Goal: Use online tool/utility: Utilize a website feature to perform a specific function

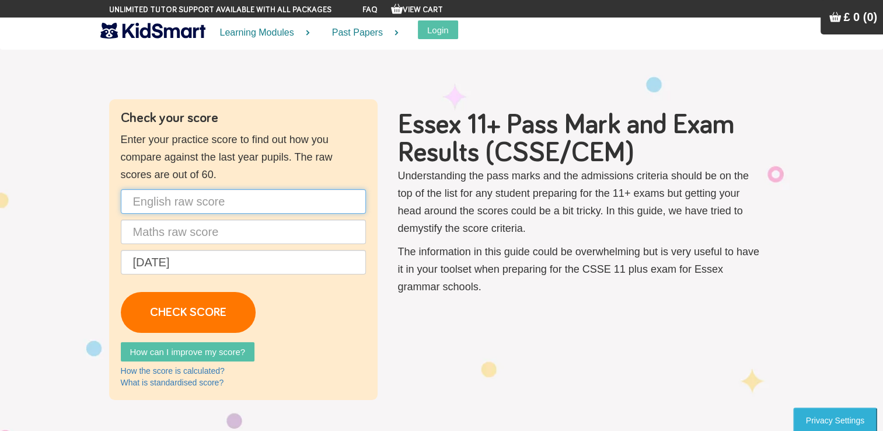
click at [176, 206] on input "text" at bounding box center [243, 201] width 245 height 25
type input "41"
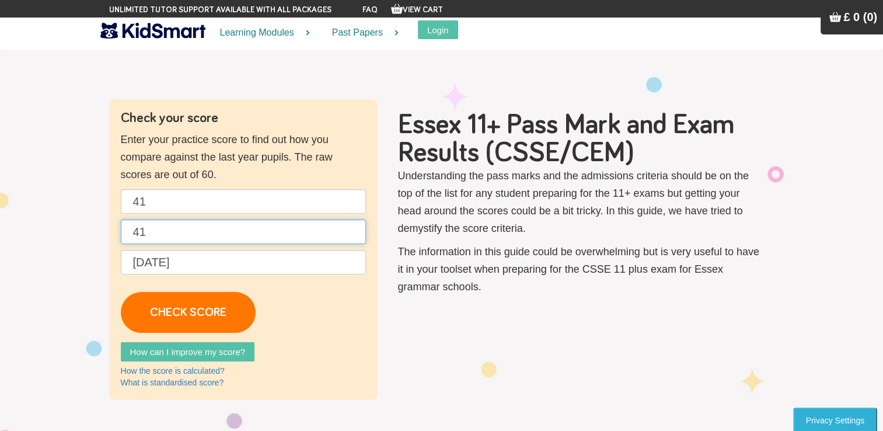
type input "41"
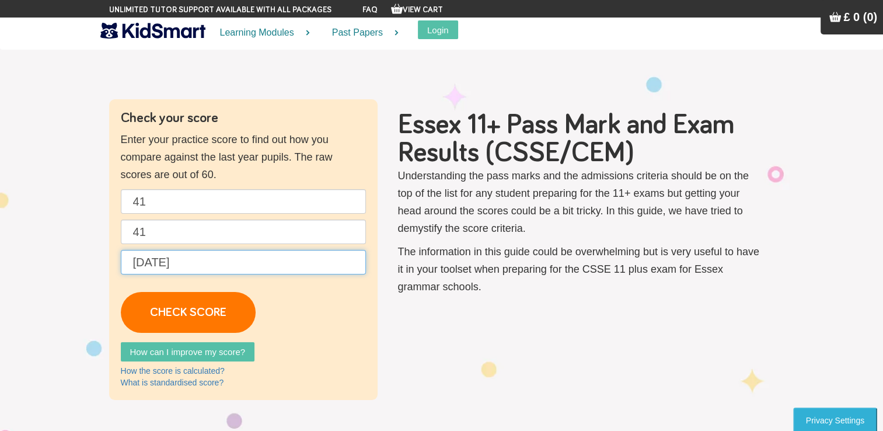
click at [200, 263] on input "[DATE]" at bounding box center [243, 262] width 245 height 25
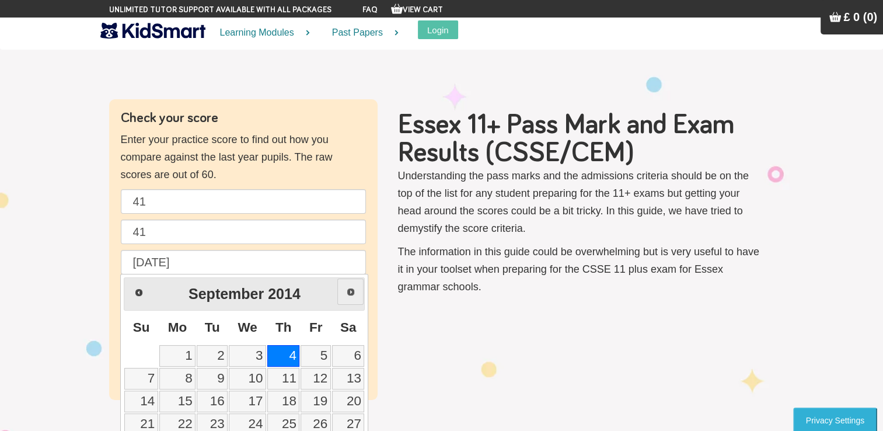
click at [351, 294] on span "Next" at bounding box center [350, 291] width 9 height 9
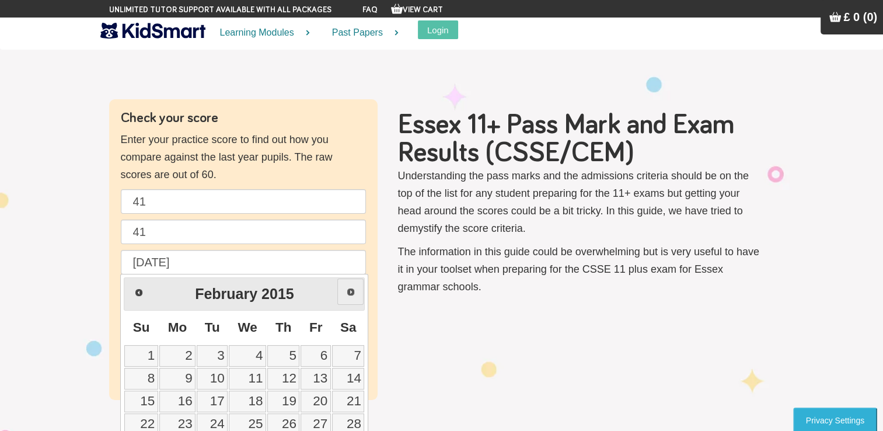
click at [351, 294] on span "Next" at bounding box center [350, 291] width 9 height 9
click at [287, 417] on link "25" at bounding box center [283, 424] width 32 height 22
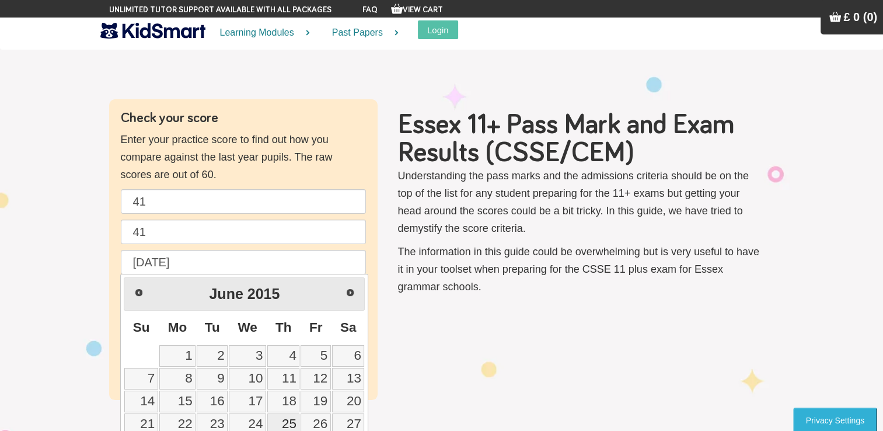
type input "[DATE]"
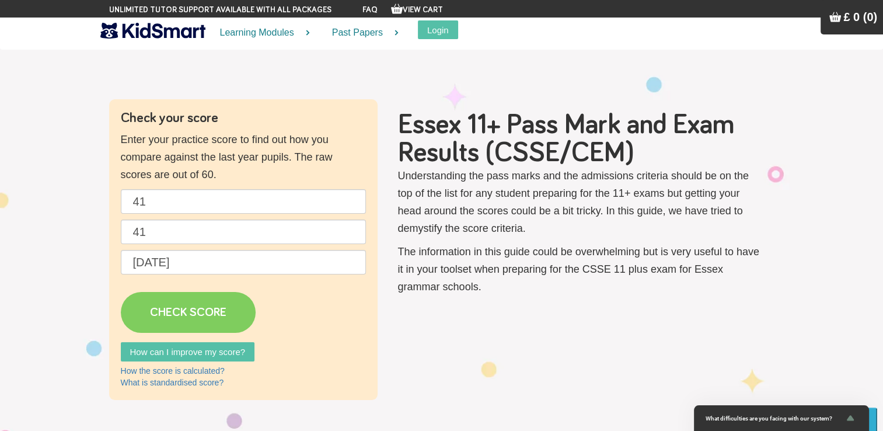
click at [147, 301] on link "CHECK SCORE" at bounding box center [188, 312] width 135 height 41
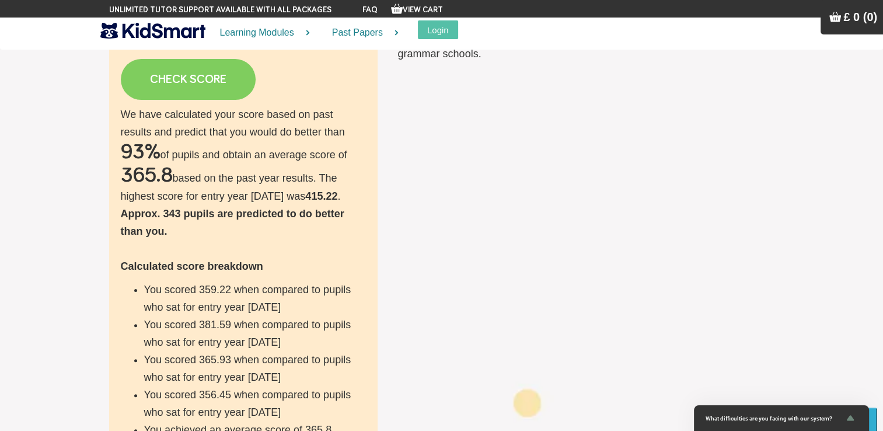
scroll to position [282, 0]
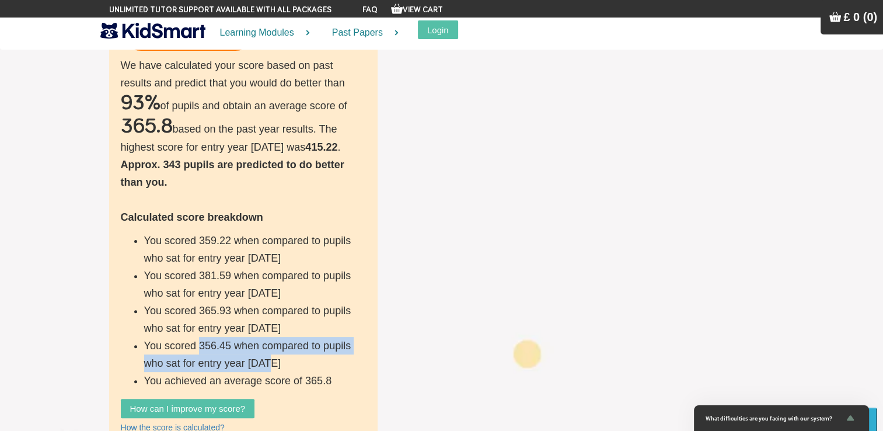
drag, startPoint x: 201, startPoint y: 349, endPoint x: 273, endPoint y: 354, distance: 72.0
click at [273, 354] on li "You scored 356.45 when compared to pupils who sat for entry year [DATE]" at bounding box center [255, 354] width 222 height 35
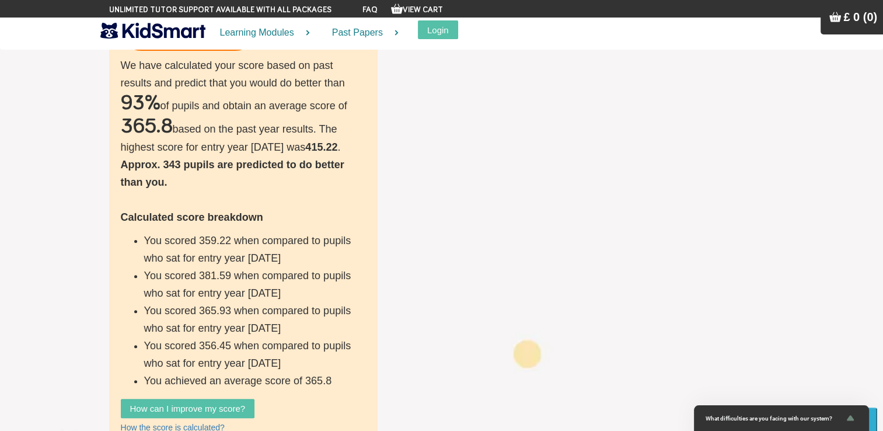
drag, startPoint x: 273, startPoint y: 354, endPoint x: 312, endPoint y: 385, distance: 50.3
click at [312, 385] on li "You achieved an average score of 365.8" at bounding box center [255, 381] width 222 height 18
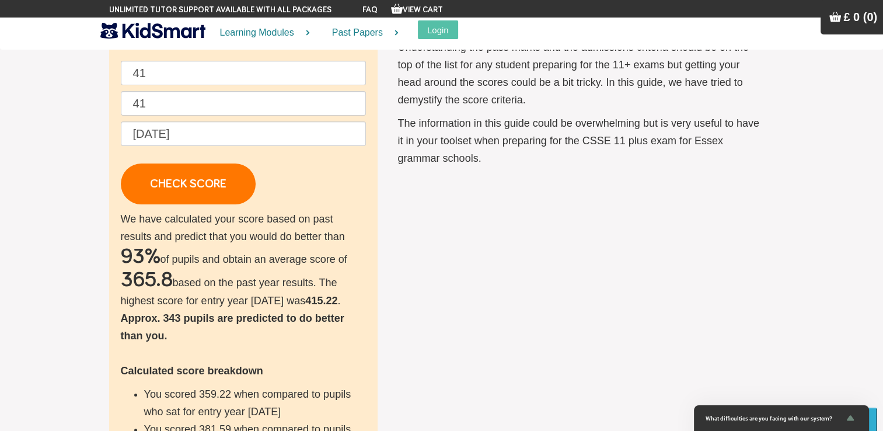
scroll to position [124, 0]
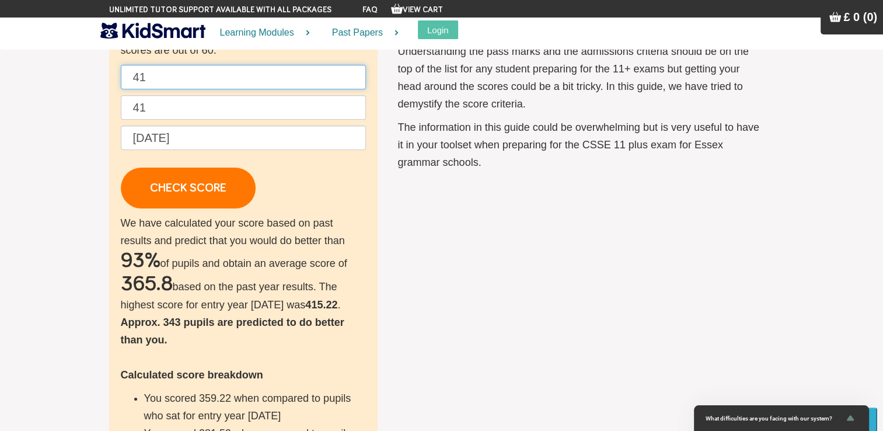
click at [158, 83] on input "41" at bounding box center [243, 77] width 245 height 25
type input "4"
type input "48"
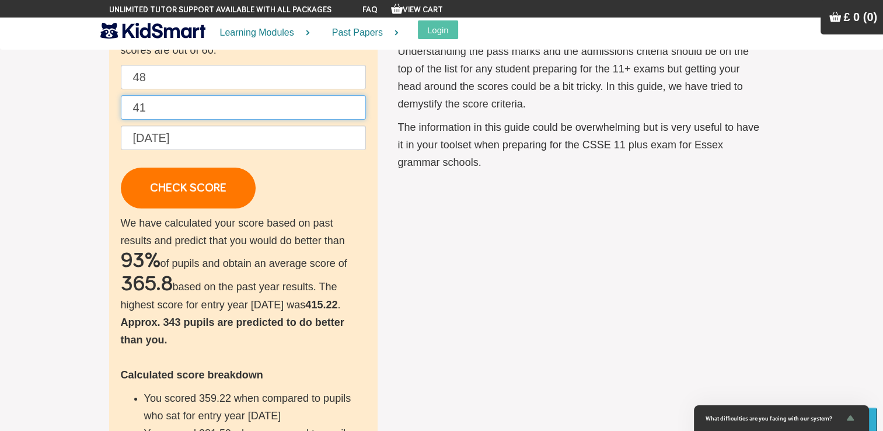
click at [152, 108] on input "41" at bounding box center [243, 107] width 245 height 25
type input "4"
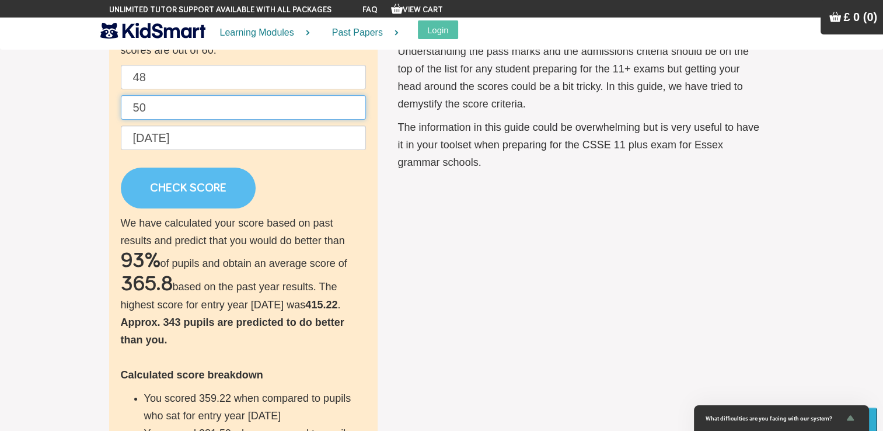
type input "50"
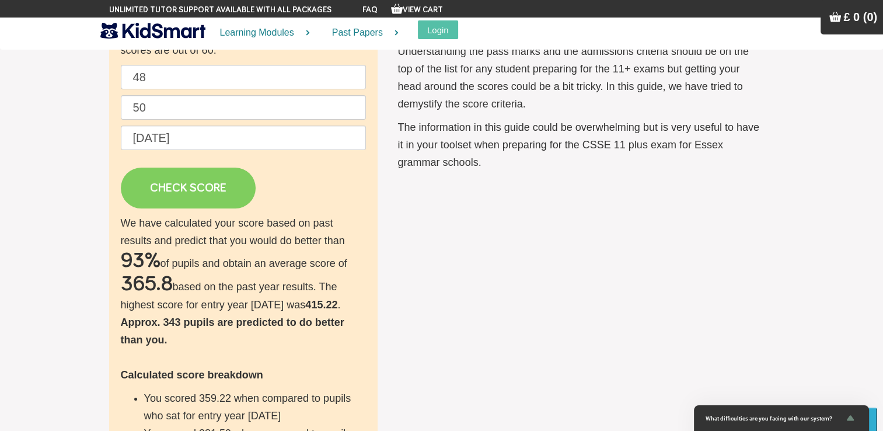
click at [212, 190] on link "CHECK SCORE" at bounding box center [188, 188] width 135 height 41
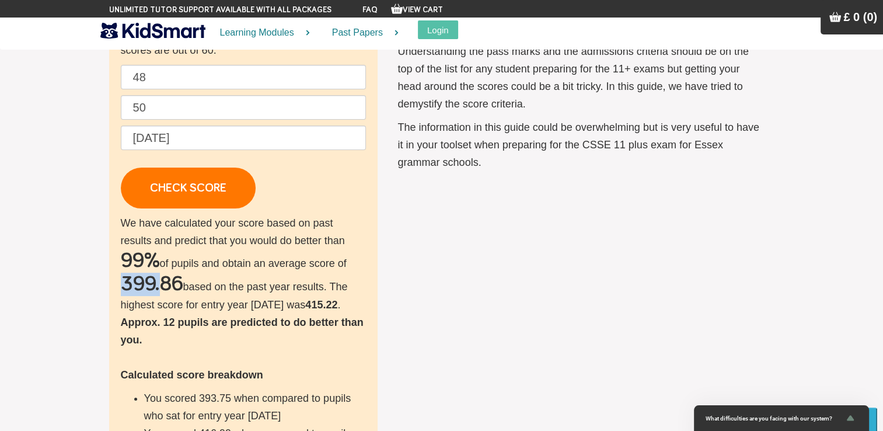
drag, startPoint x: 125, startPoint y: 284, endPoint x: 159, endPoint y: 287, distance: 34.0
click at [159, 287] on h2 "399.86" at bounding box center [152, 284] width 62 height 23
click at [492, 260] on div "Check your score Enter your practice score to find out how you compare against …" at bounding box center [441, 294] width 683 height 639
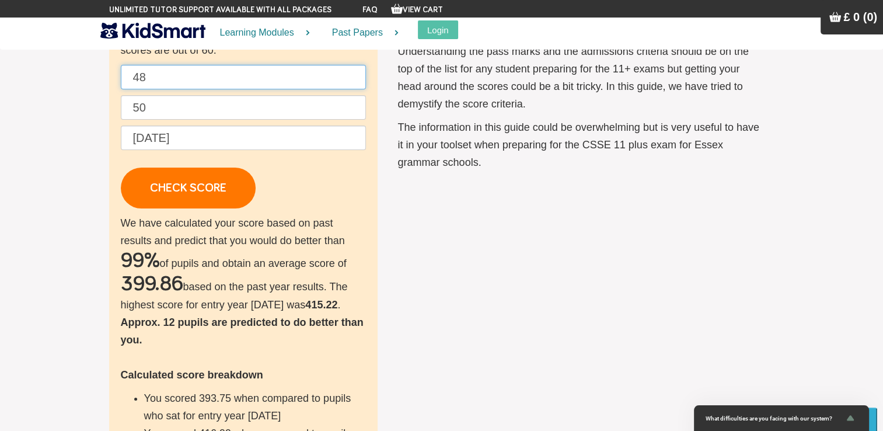
click at [148, 76] on input "48" at bounding box center [243, 77] width 245 height 25
type input "4"
type input "40"
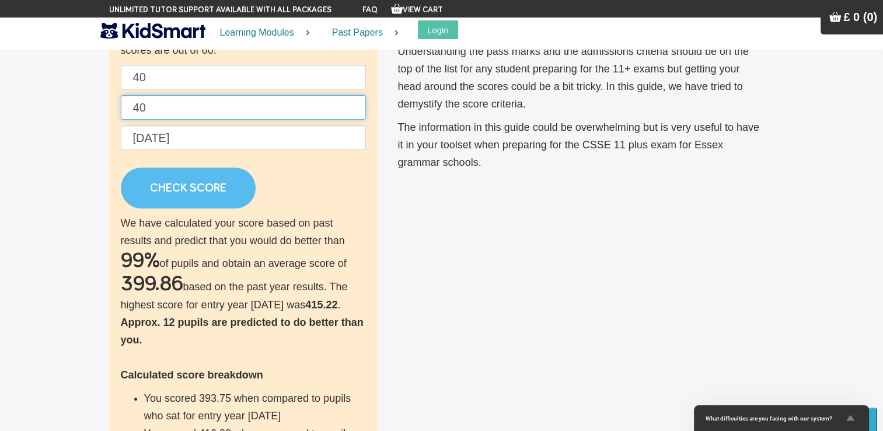
type input "40"
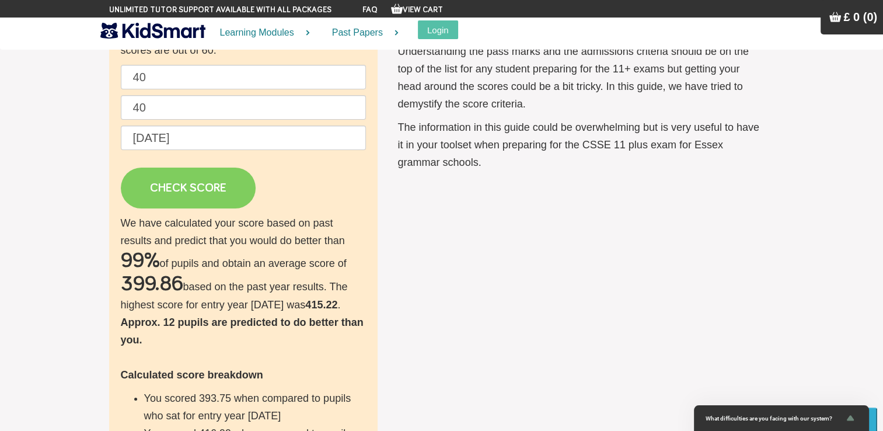
click at [163, 191] on link "CHECK SCORE" at bounding box center [188, 188] width 135 height 41
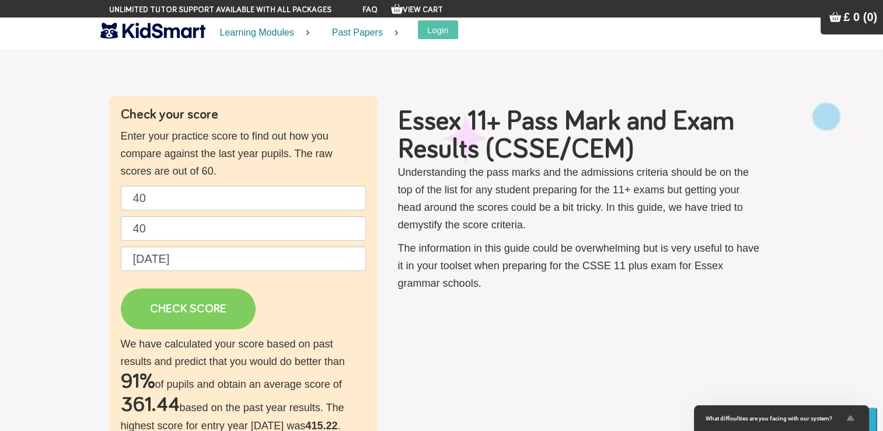
scroll to position [0, 0]
